Goal: Task Accomplishment & Management: Manage account settings

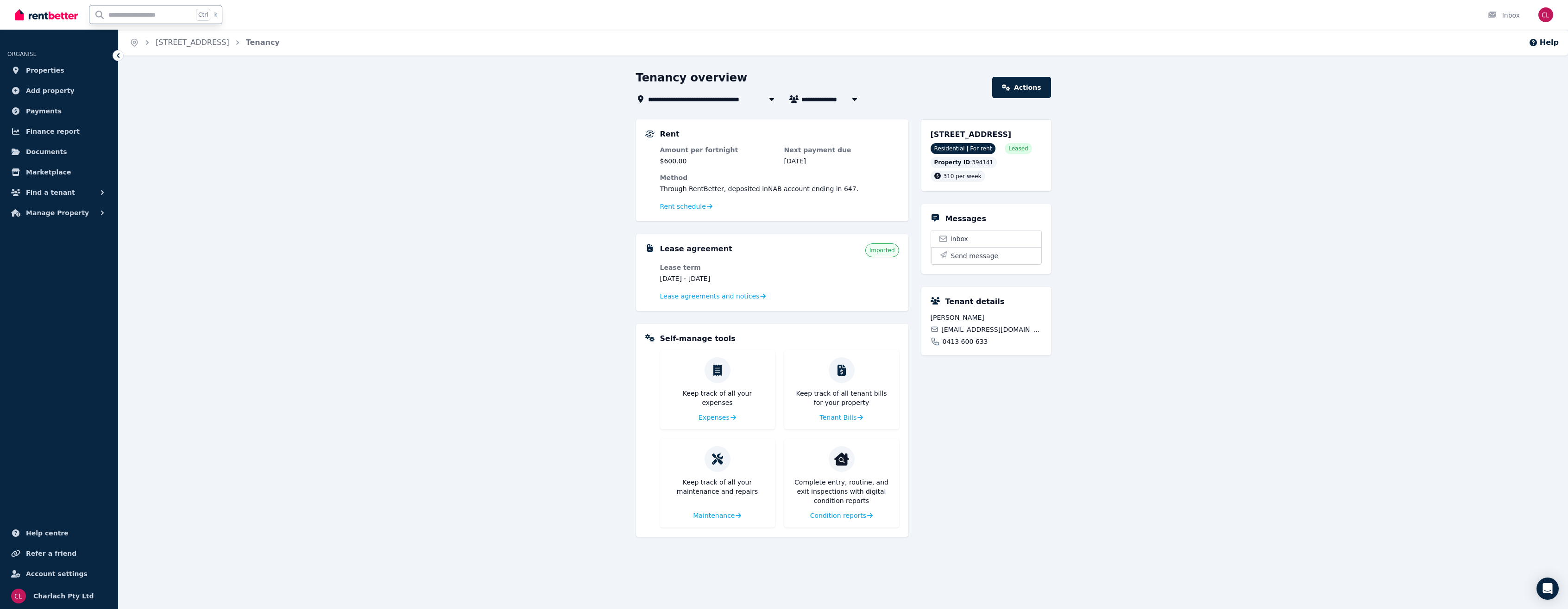
click at [141, 15] on input "text" at bounding box center [141, 15] width 103 height 18
type input "***"
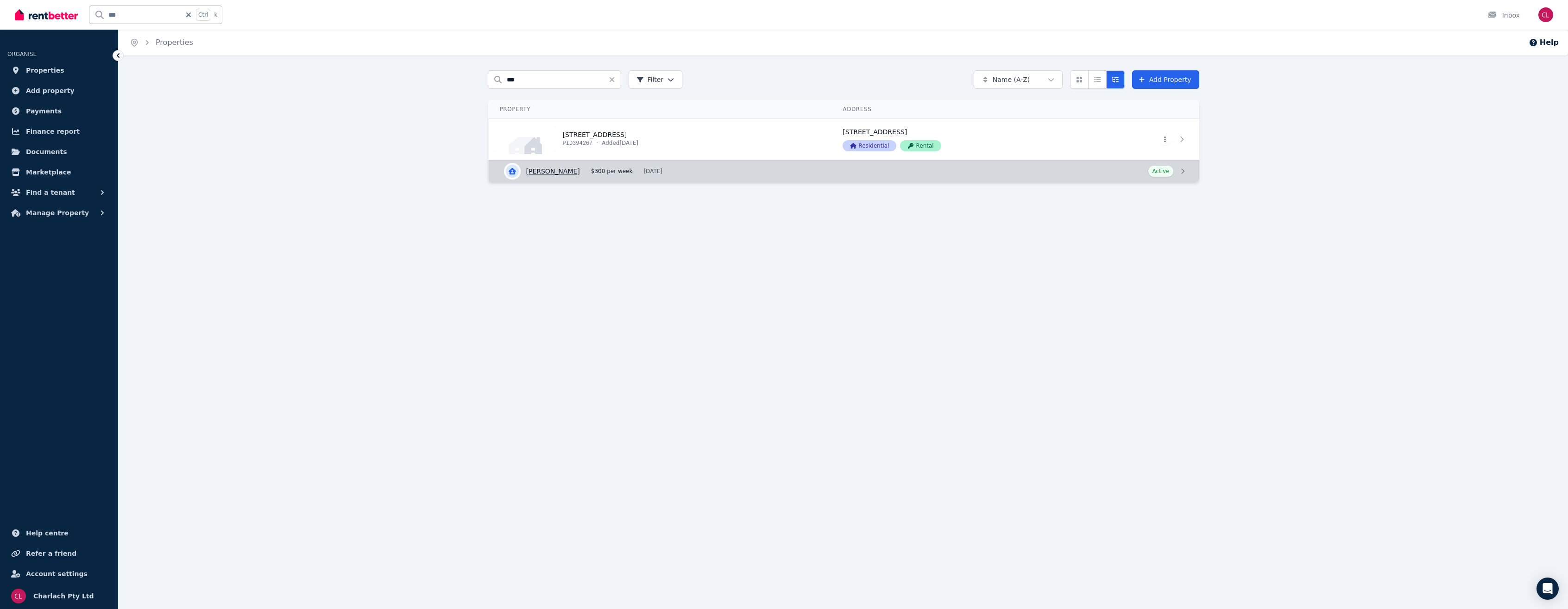
click at [563, 171] on link "View details for [PERSON_NAME]" at bounding box center [844, 171] width 710 height 23
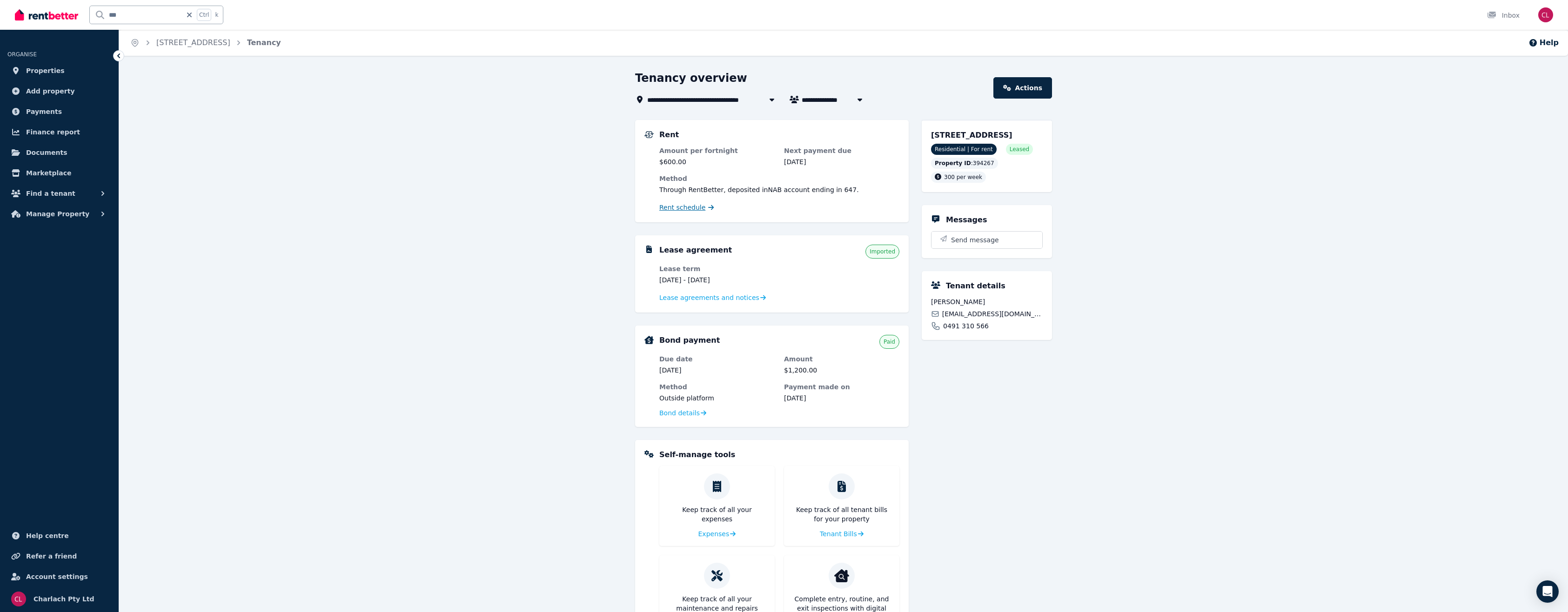
click at [688, 207] on span "Rent schedule" at bounding box center [682, 207] width 46 height 9
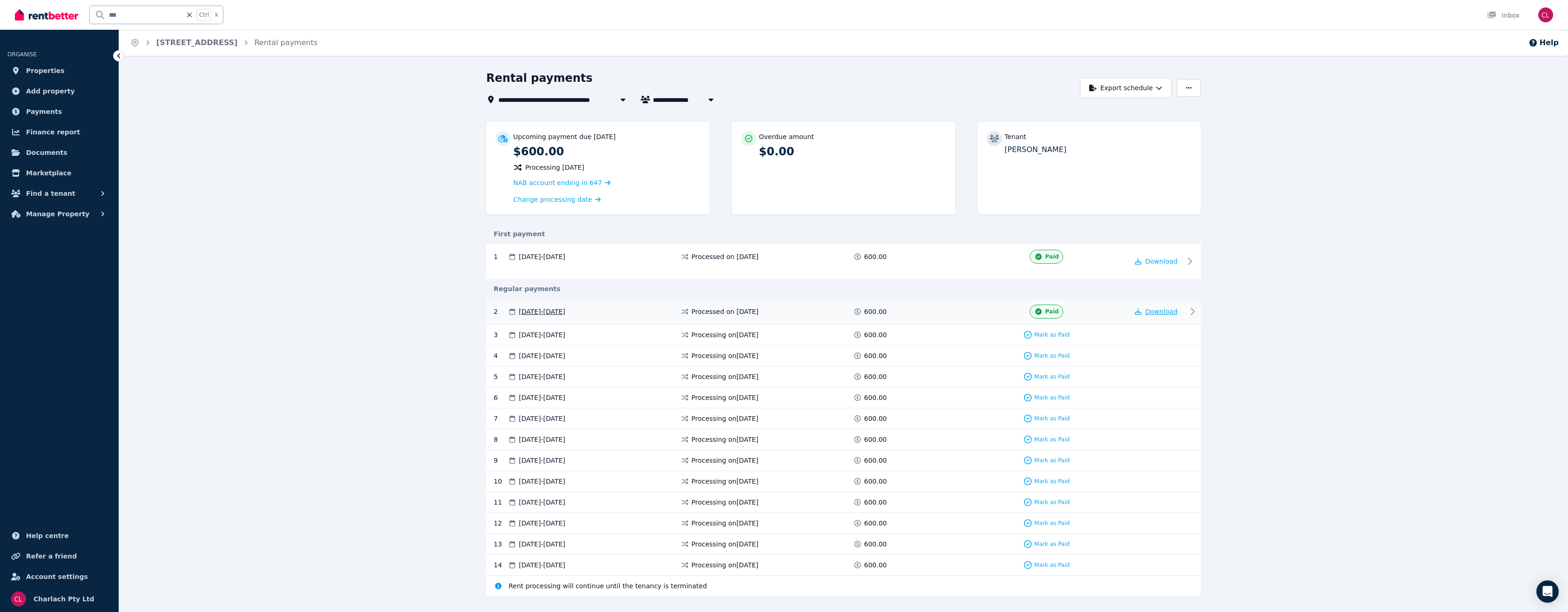
click at [1154, 308] on span "Download" at bounding box center [1161, 312] width 32 height 7
click at [1154, 311] on span "Download" at bounding box center [1161, 312] width 32 height 7
click at [61, 213] on span "Manage Property" at bounding box center [57, 214] width 63 height 11
click at [66, 233] on span "Tenancies" at bounding box center [72, 234] width 63 height 11
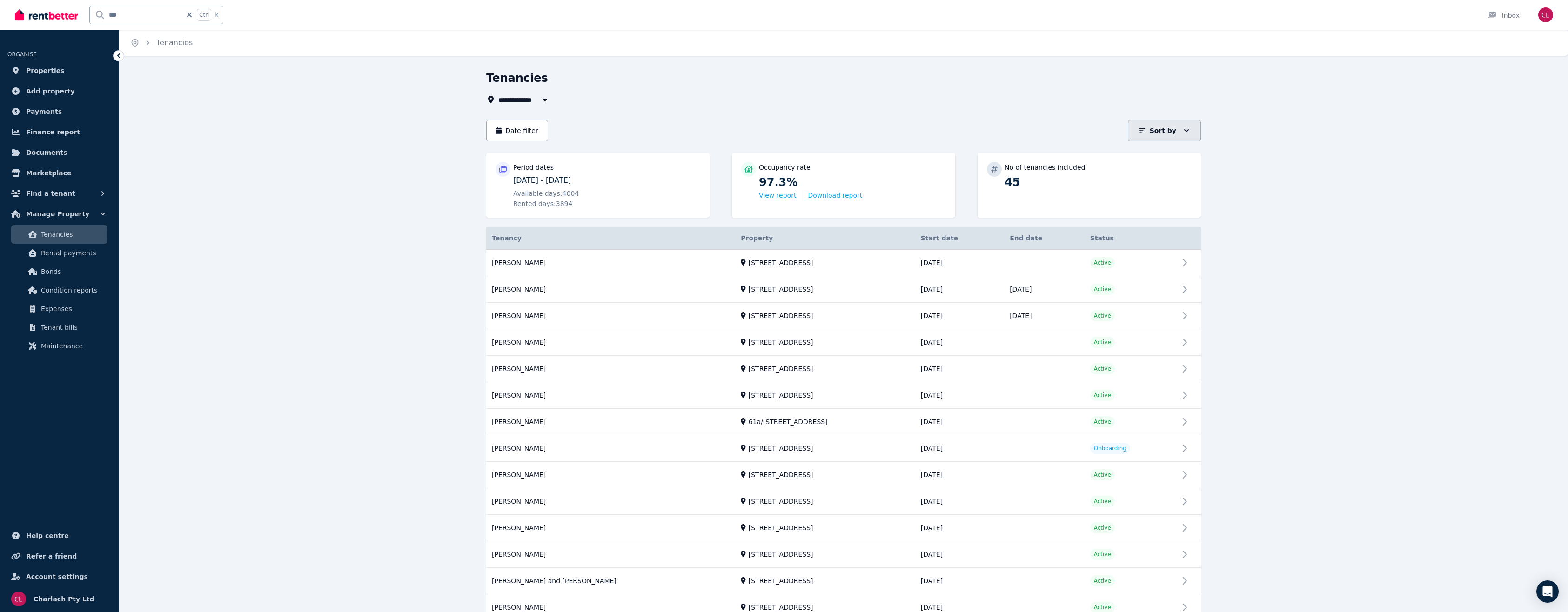
click at [1176, 121] on button "Sort by" at bounding box center [1164, 130] width 73 height 21
click at [1126, 229] on div "Ending soon" at bounding box center [1141, 231] width 104 height 9
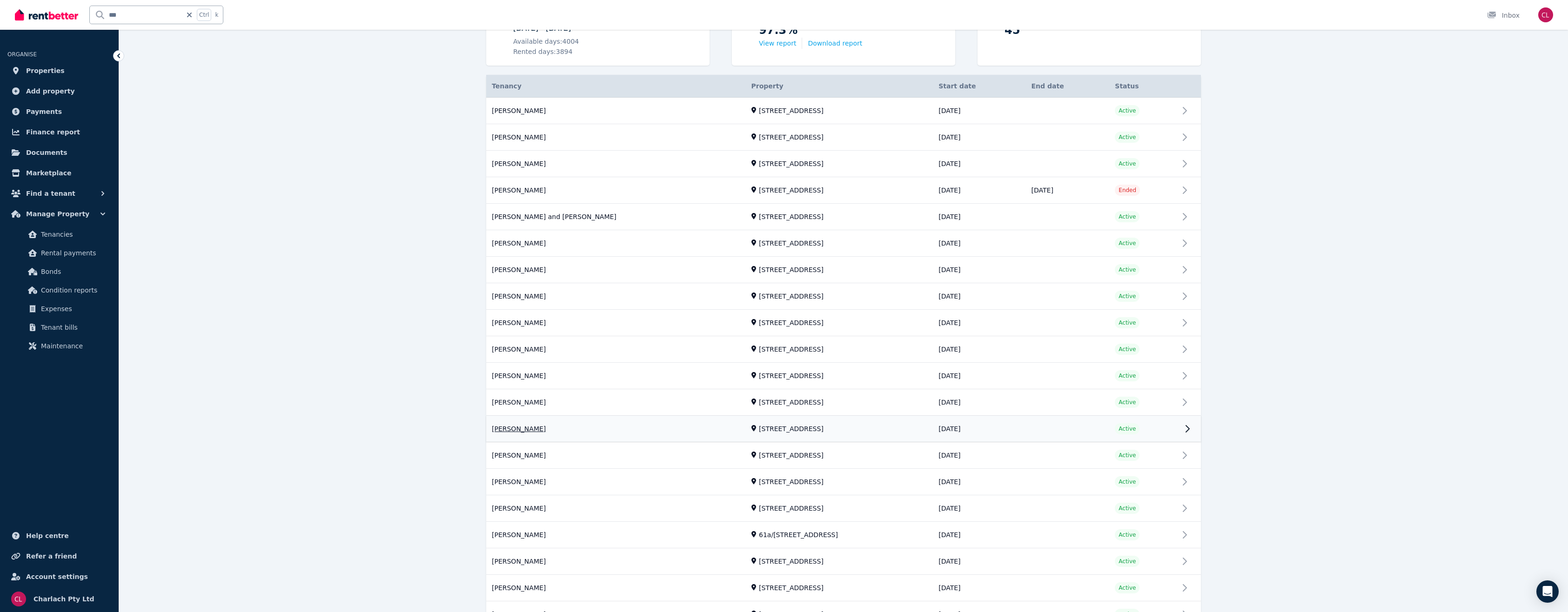
scroll to position [186, 0]
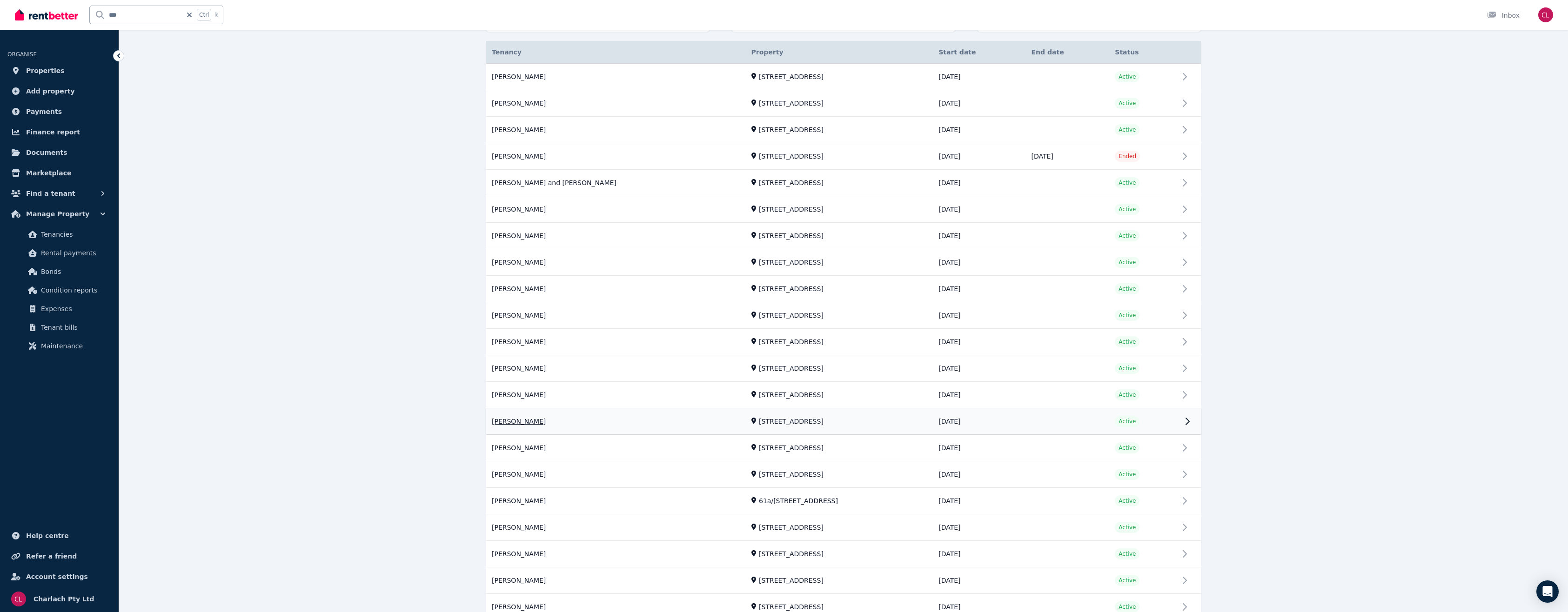
click at [998, 424] on link "View property details" at bounding box center [843, 422] width 715 height 26
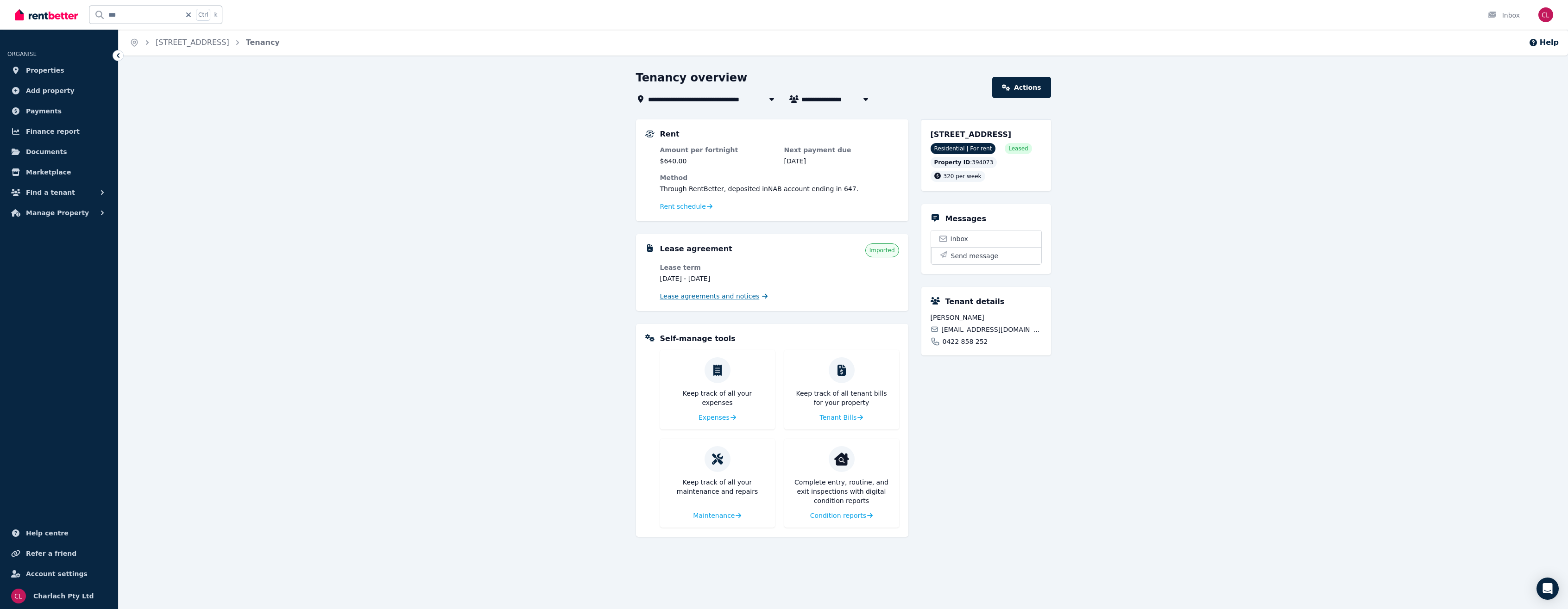
click at [709, 295] on span "Lease agreements and notices" at bounding box center [710, 296] width 100 height 9
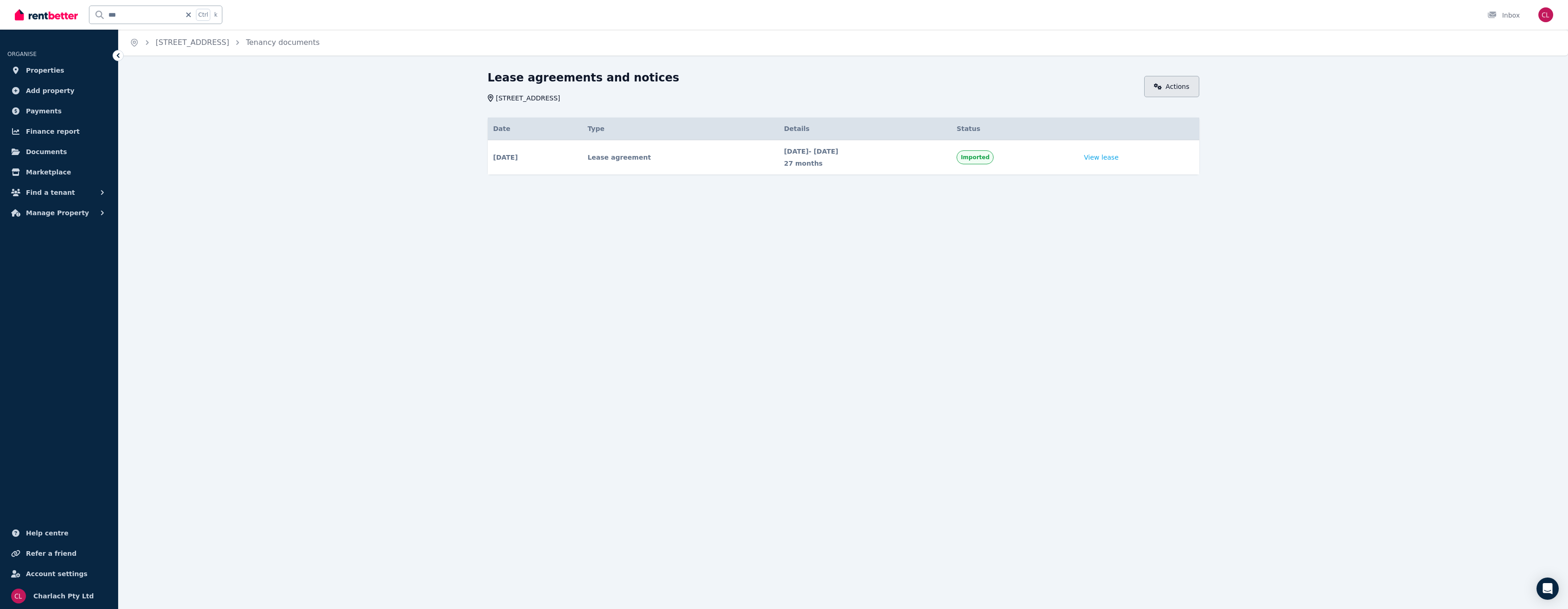
click at [1167, 93] on link "Actions" at bounding box center [1172, 86] width 55 height 21
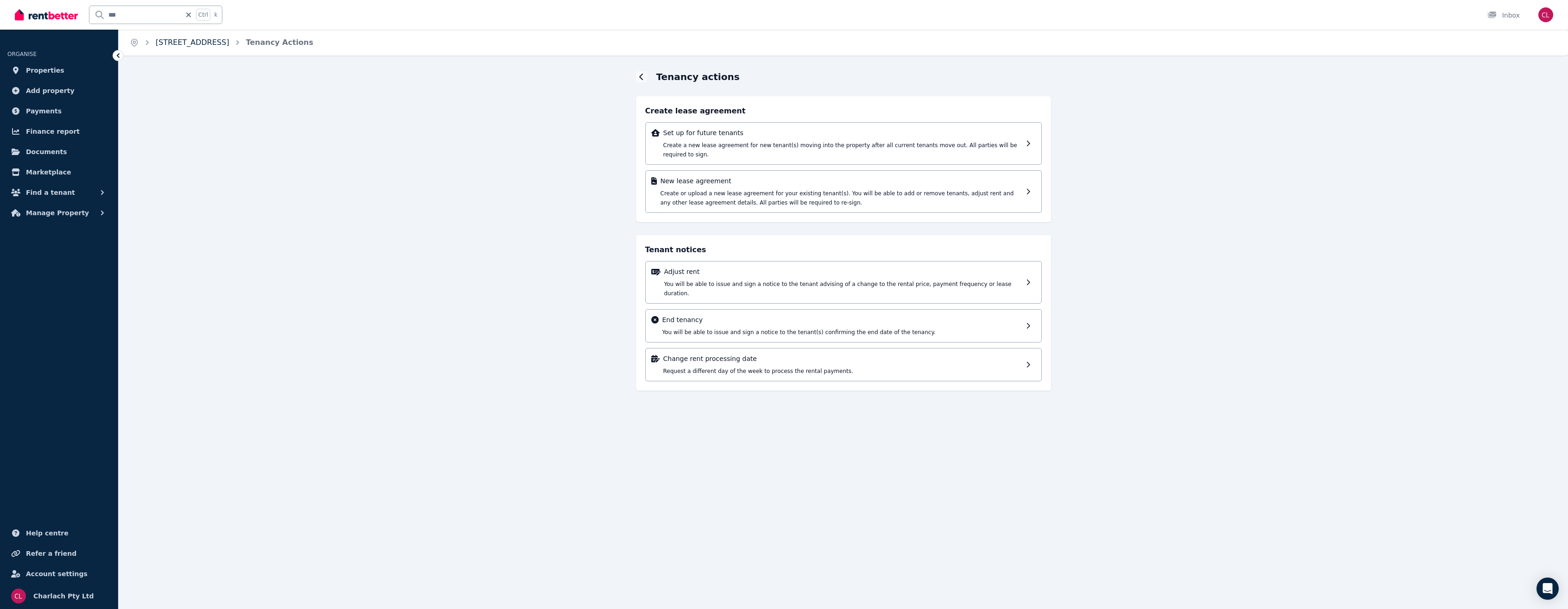
click at [187, 47] on link "102/4406 Pacific Hwy, Twelve Mile Creek" at bounding box center [192, 42] width 74 height 9
